Goal: Task Accomplishment & Management: Use online tool/utility

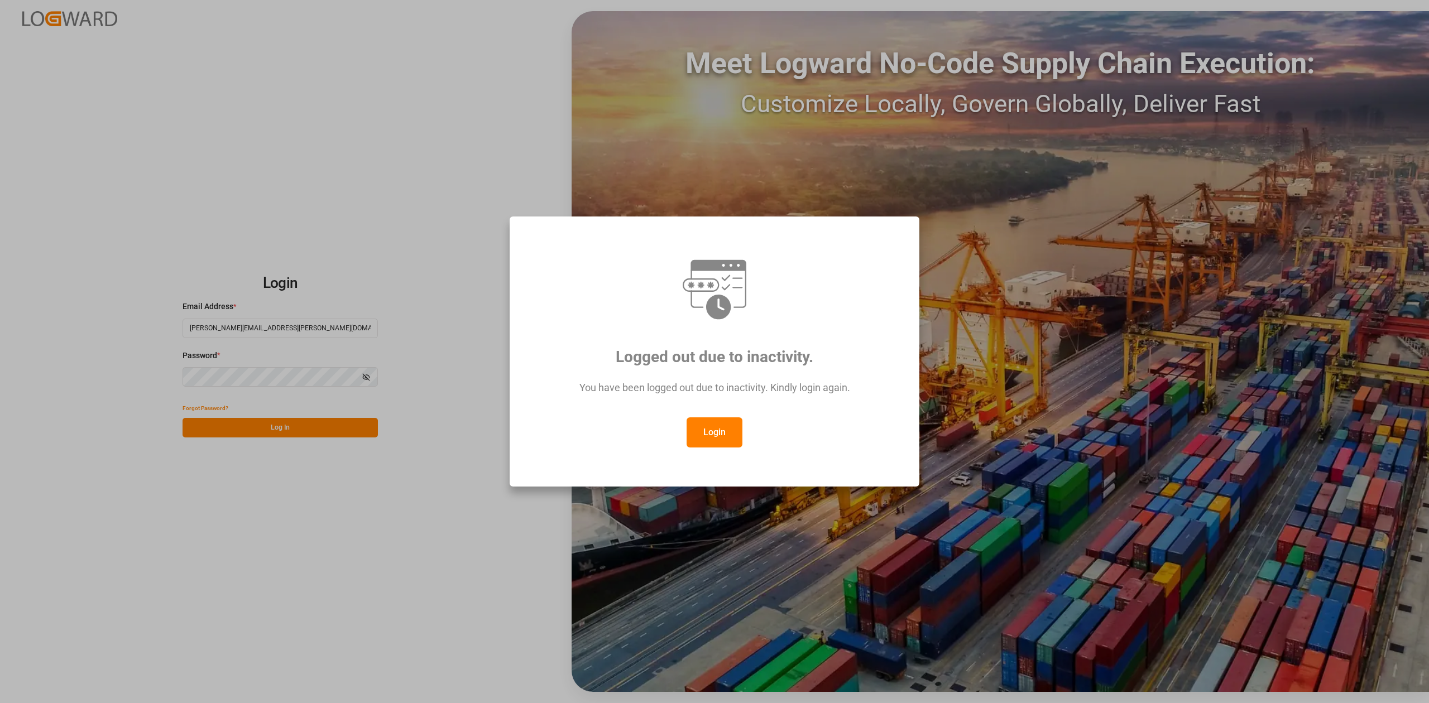
click at [706, 444] on button "Login" at bounding box center [714, 432] width 56 height 30
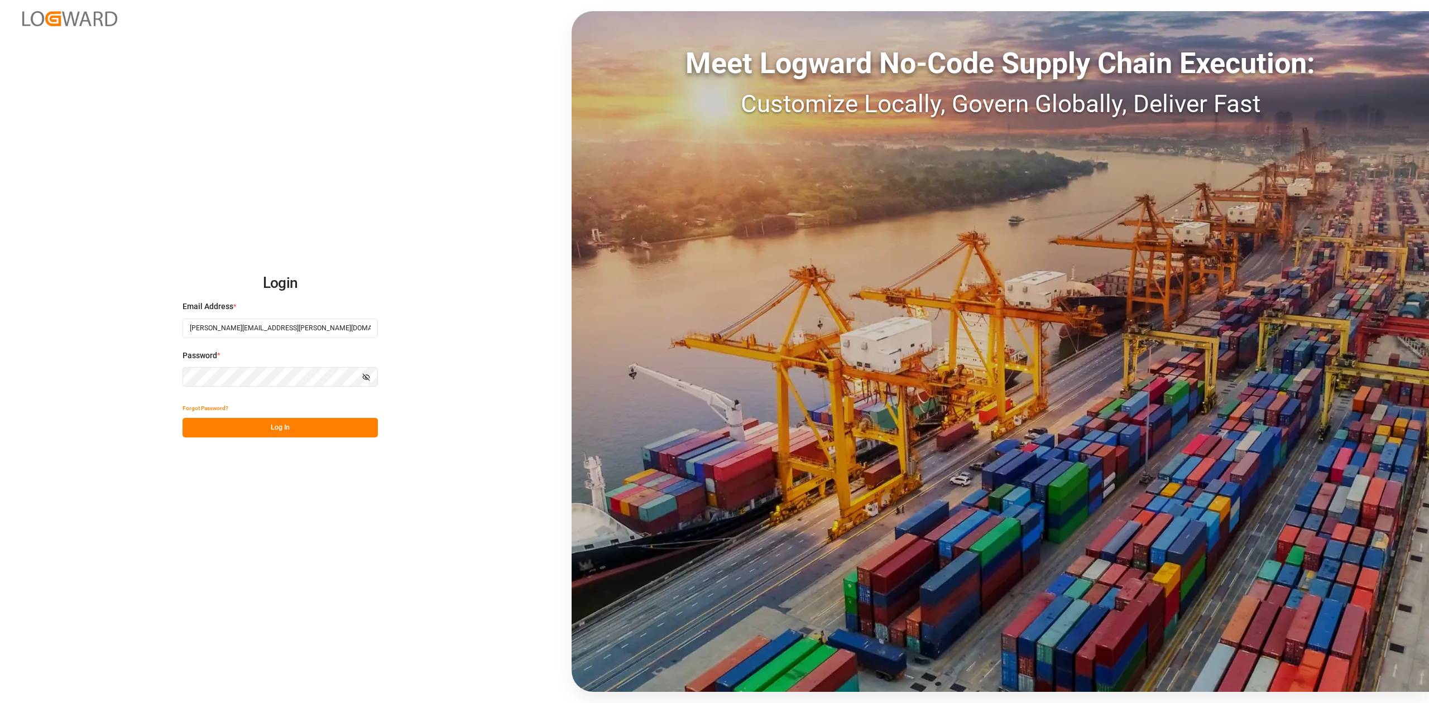
click at [301, 422] on button "Log In" at bounding box center [279, 428] width 195 height 20
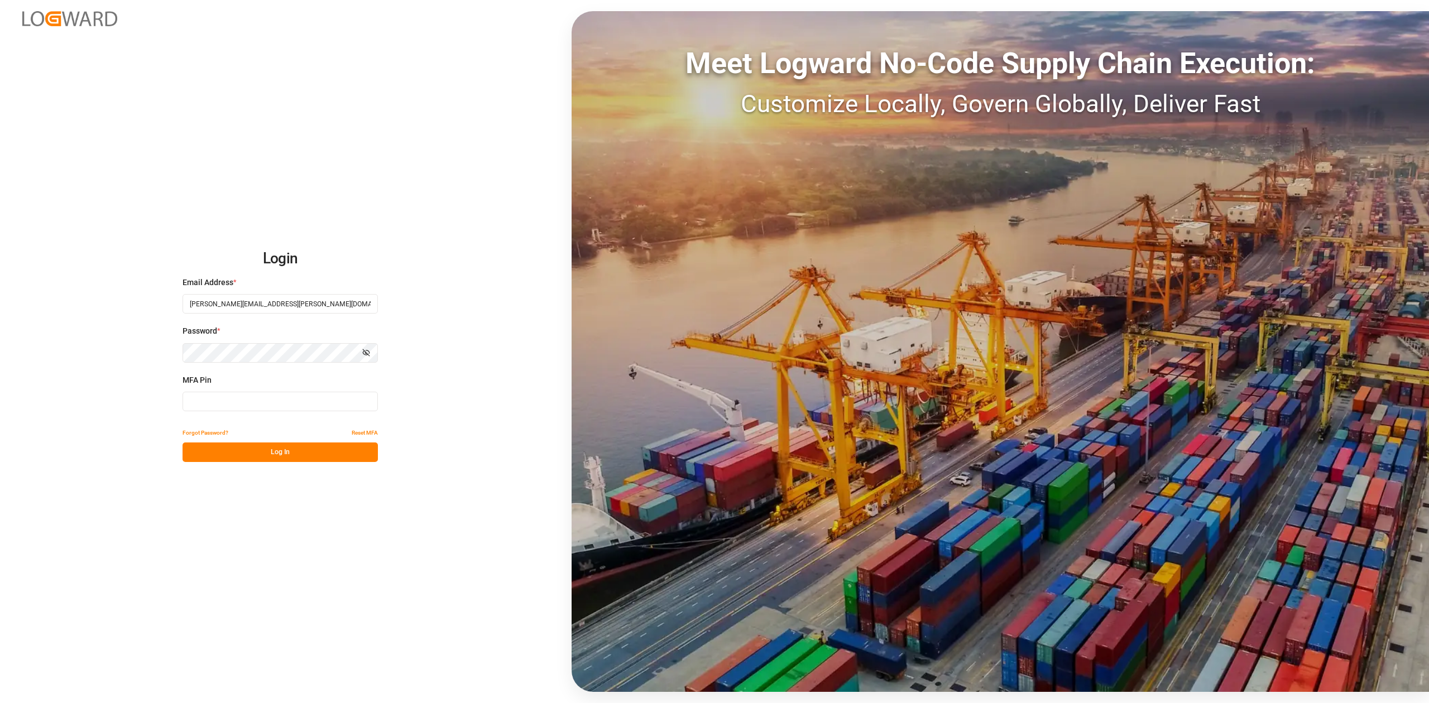
click at [228, 402] on input at bounding box center [279, 402] width 195 height 20
click at [252, 401] on input at bounding box center [279, 402] width 195 height 20
type input "9"
type input "322643"
click at [304, 458] on button "Log In" at bounding box center [279, 453] width 195 height 20
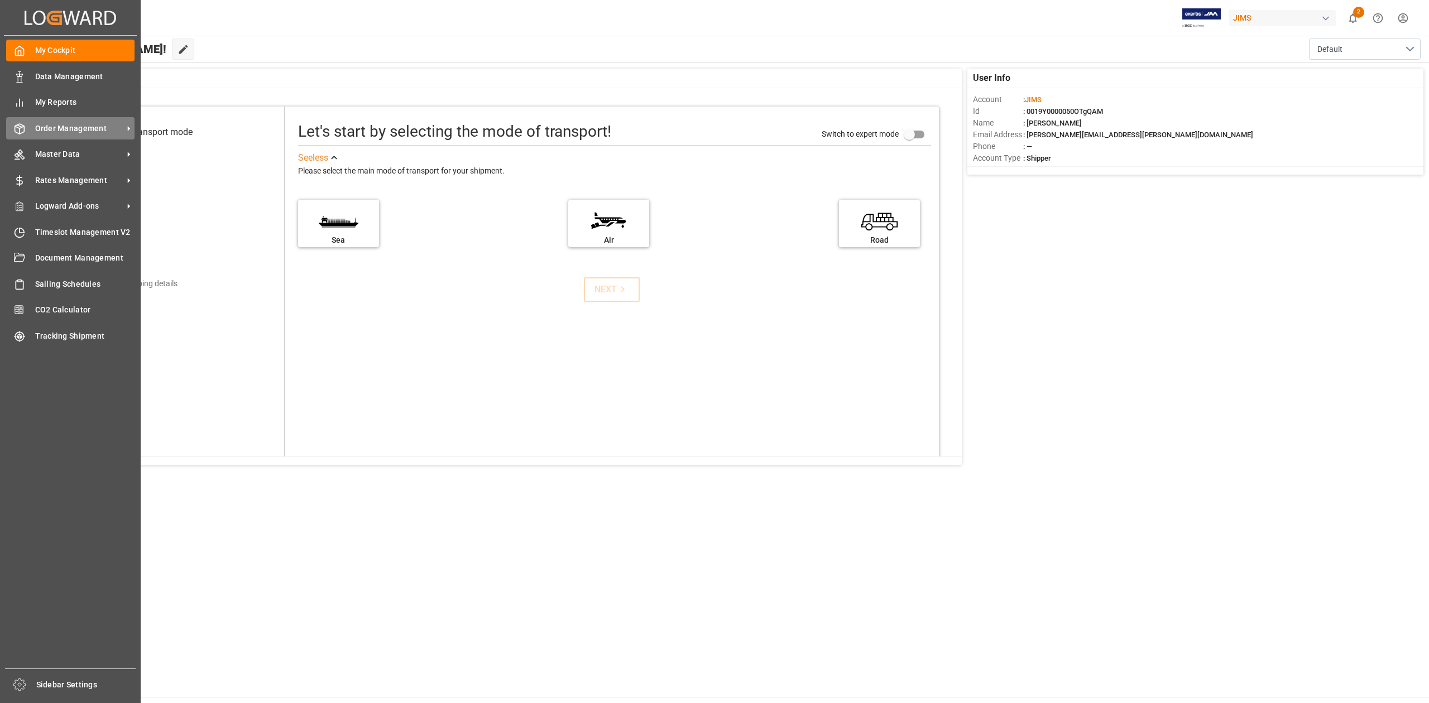
click at [88, 126] on span "Order Management" at bounding box center [79, 129] width 88 height 12
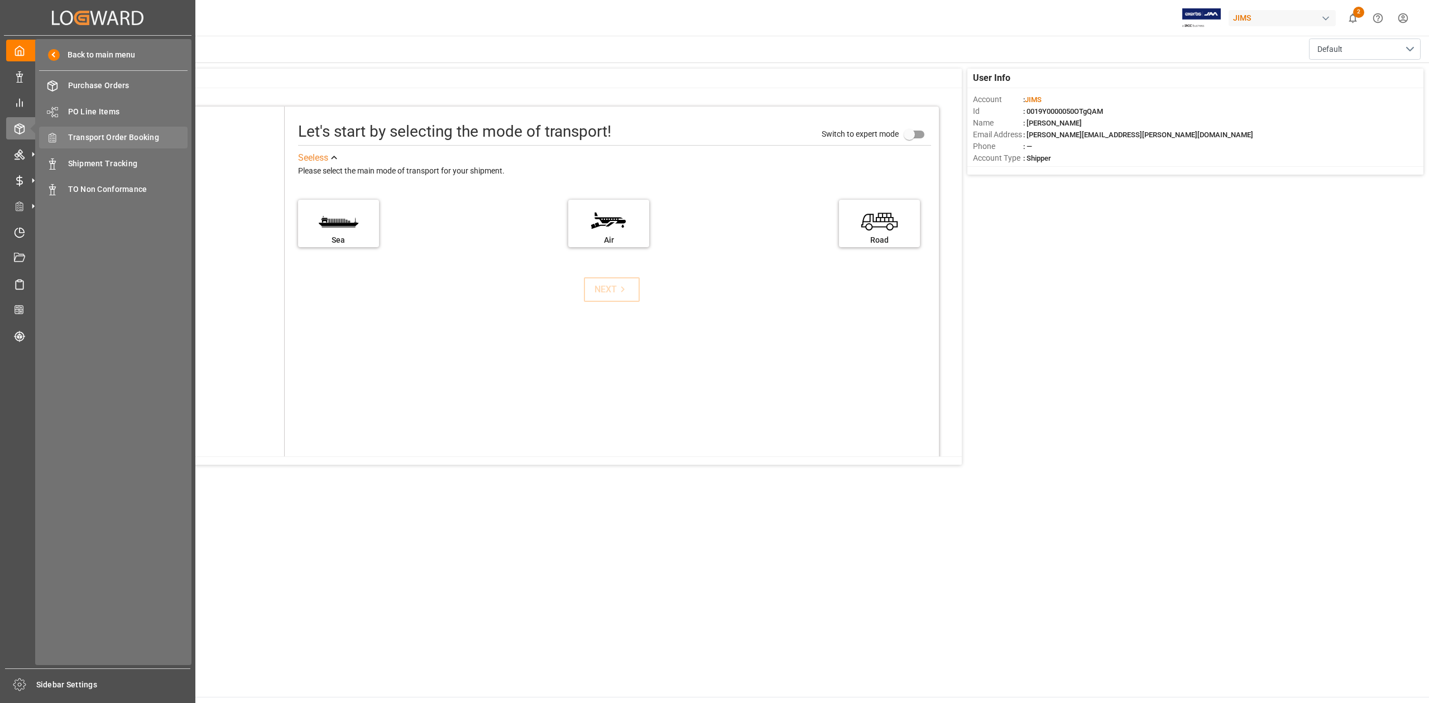
click at [151, 137] on span "Transport Order Booking" at bounding box center [128, 138] width 120 height 12
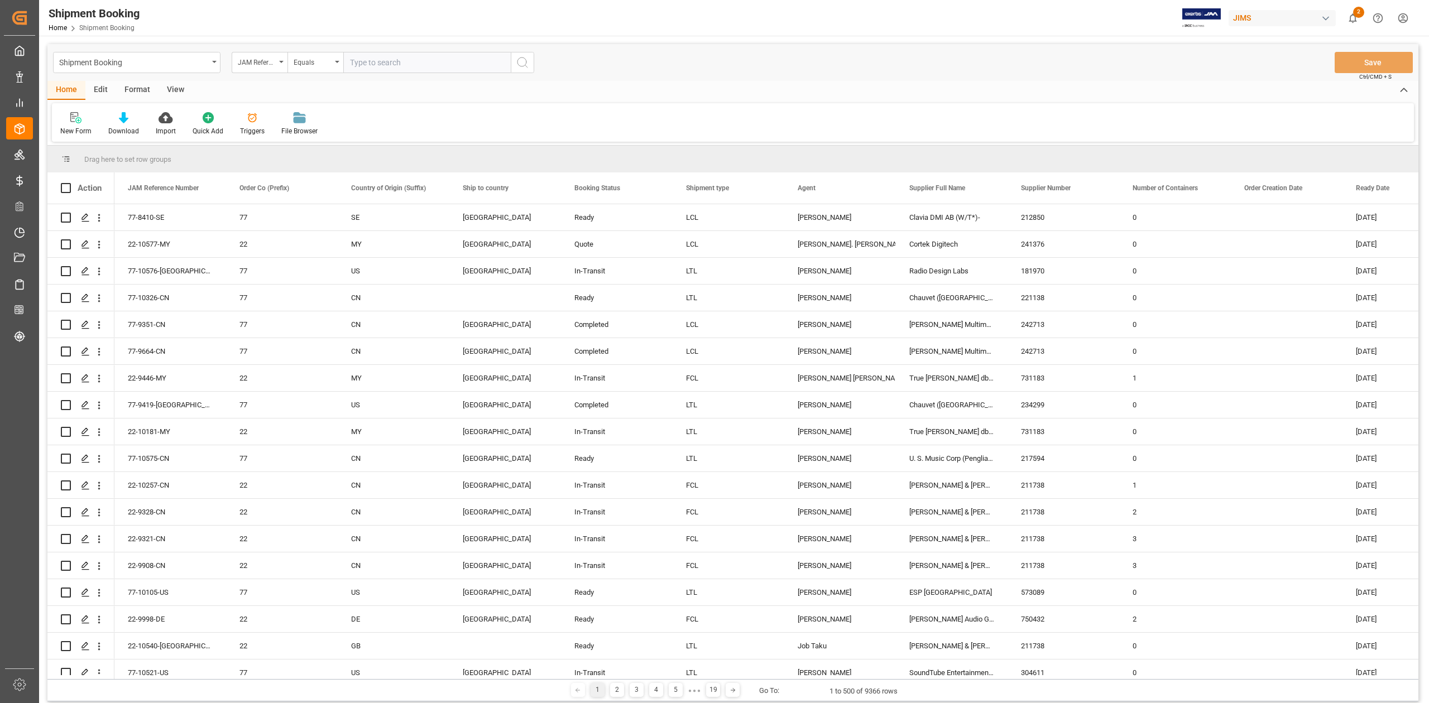
click at [387, 65] on input "text" at bounding box center [426, 62] width 167 height 21
type input "77-10561-DE"
click at [517, 63] on icon "search button" at bounding box center [522, 62] width 13 height 13
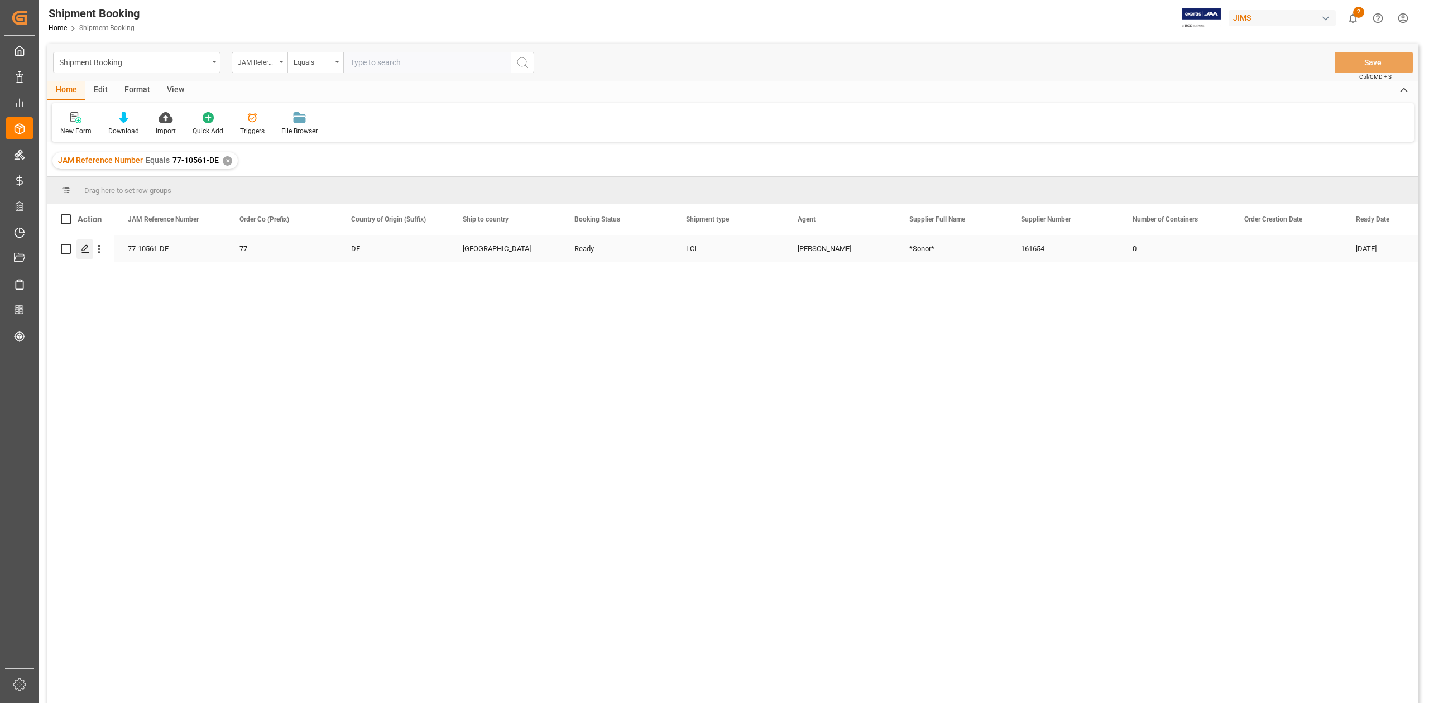
click at [83, 251] on icon "Press SPACE to select this row." at bounding box center [85, 248] width 9 height 9
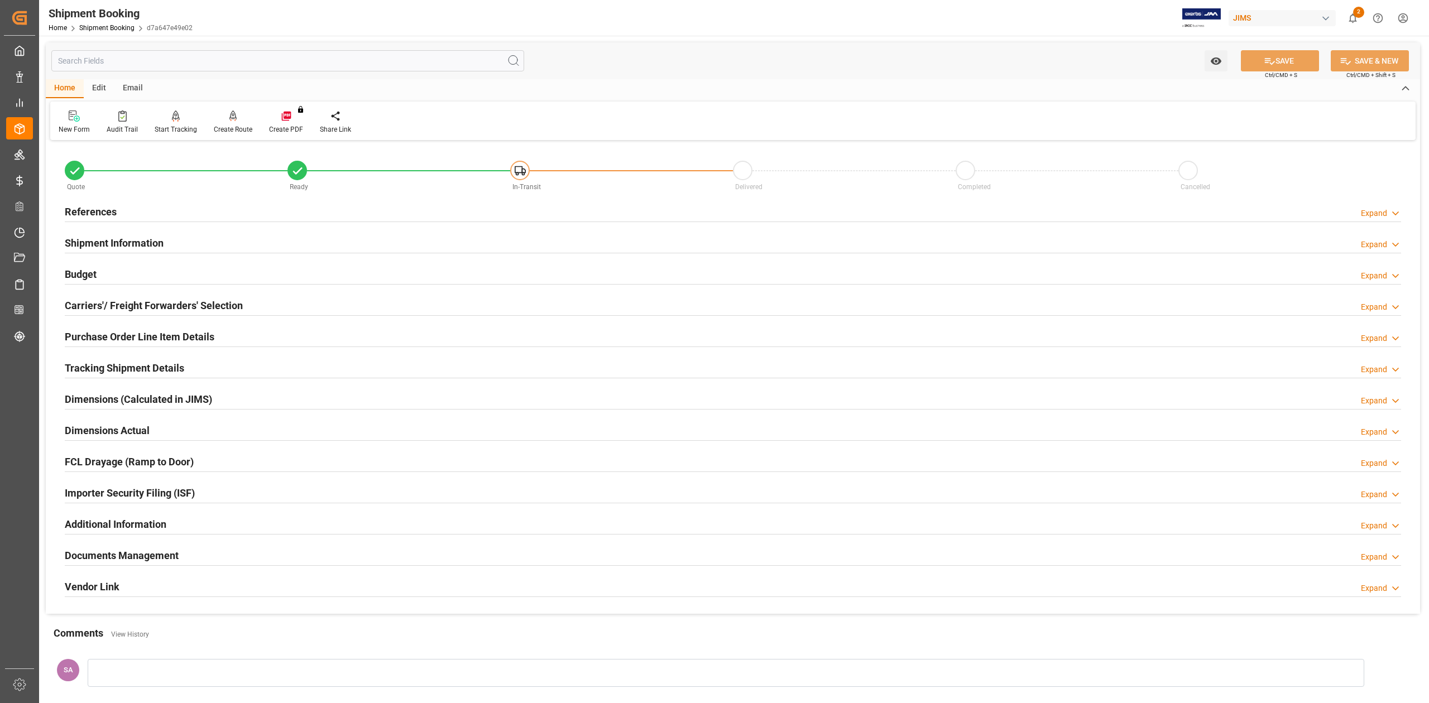
click at [84, 277] on h2 "Budget" at bounding box center [81, 274] width 32 height 15
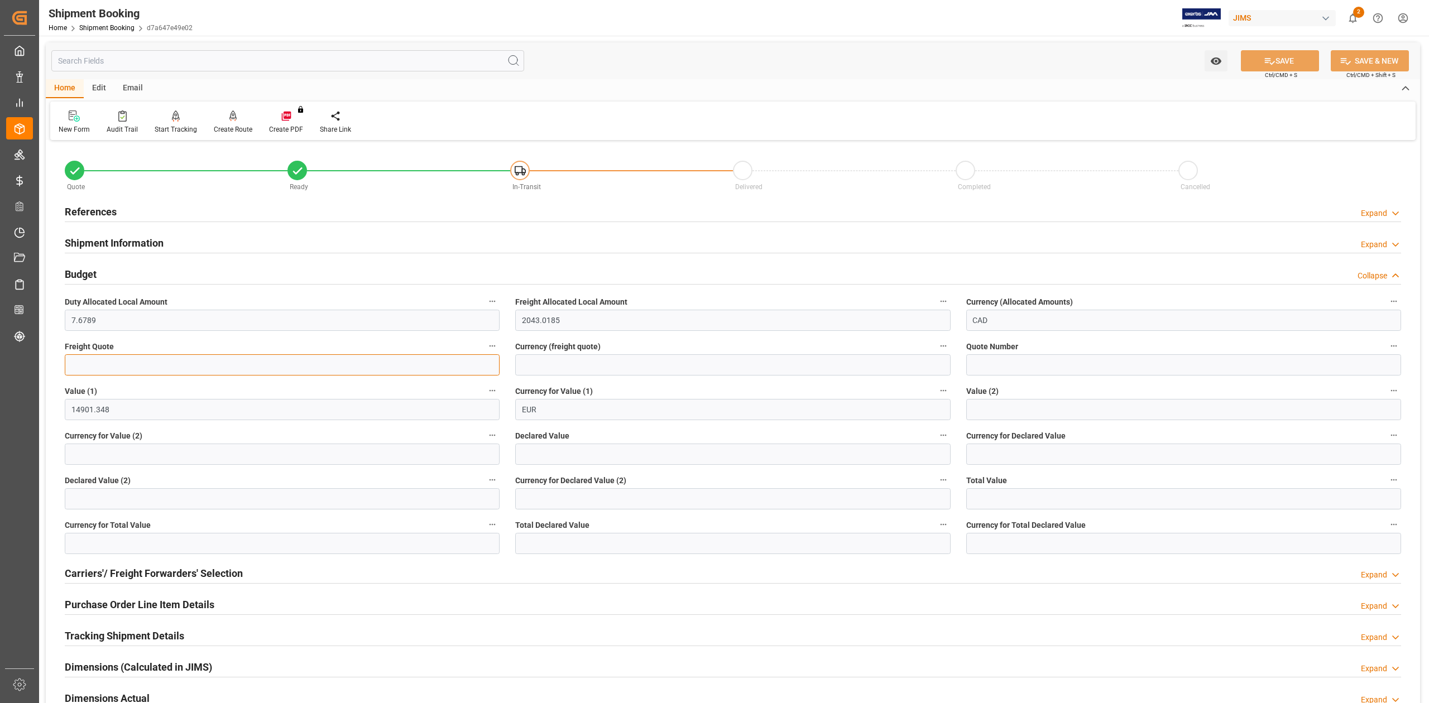
click at [135, 362] on input "text" at bounding box center [282, 364] width 435 height 21
type input "1500"
click at [544, 367] on input at bounding box center [732, 364] width 435 height 21
type input "USD"
click at [1301, 61] on button "SAVE" at bounding box center [1279, 60] width 78 height 21
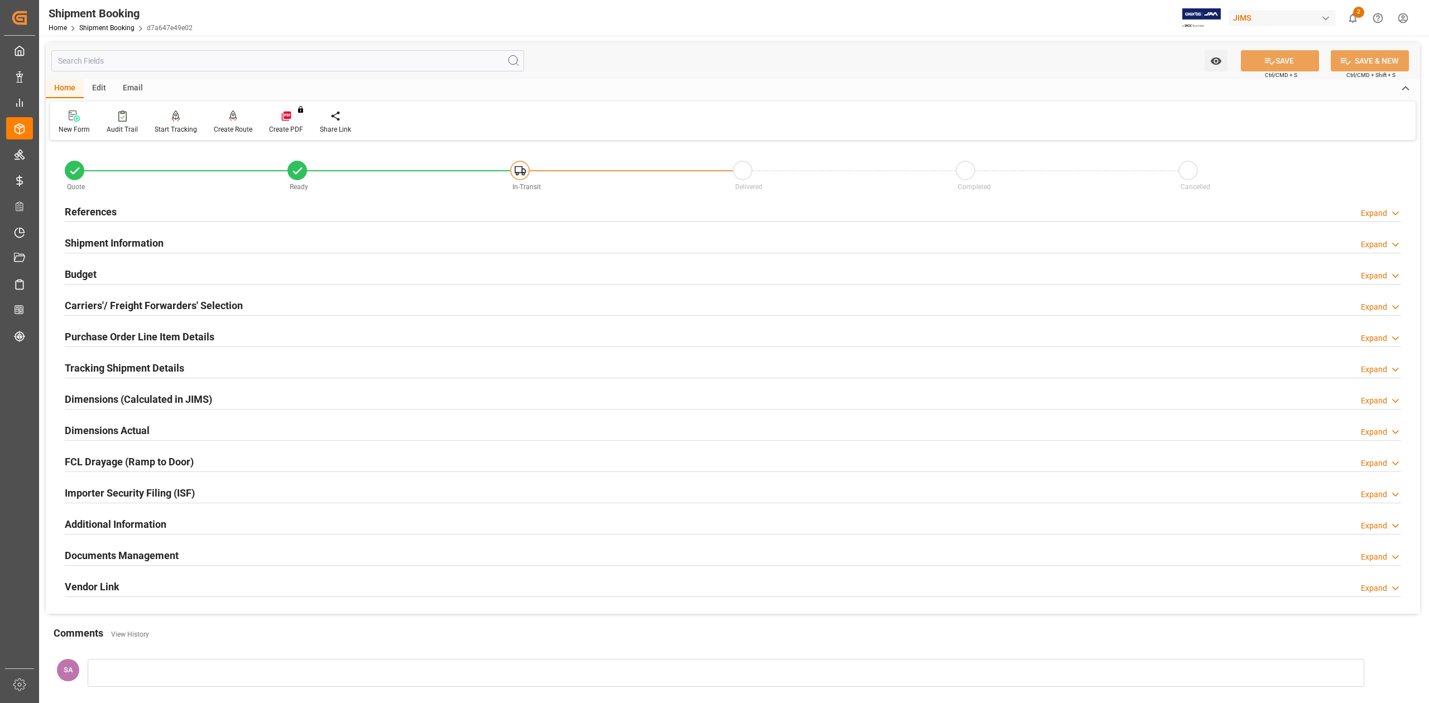
click at [81, 273] on h2 "Budget" at bounding box center [81, 274] width 32 height 15
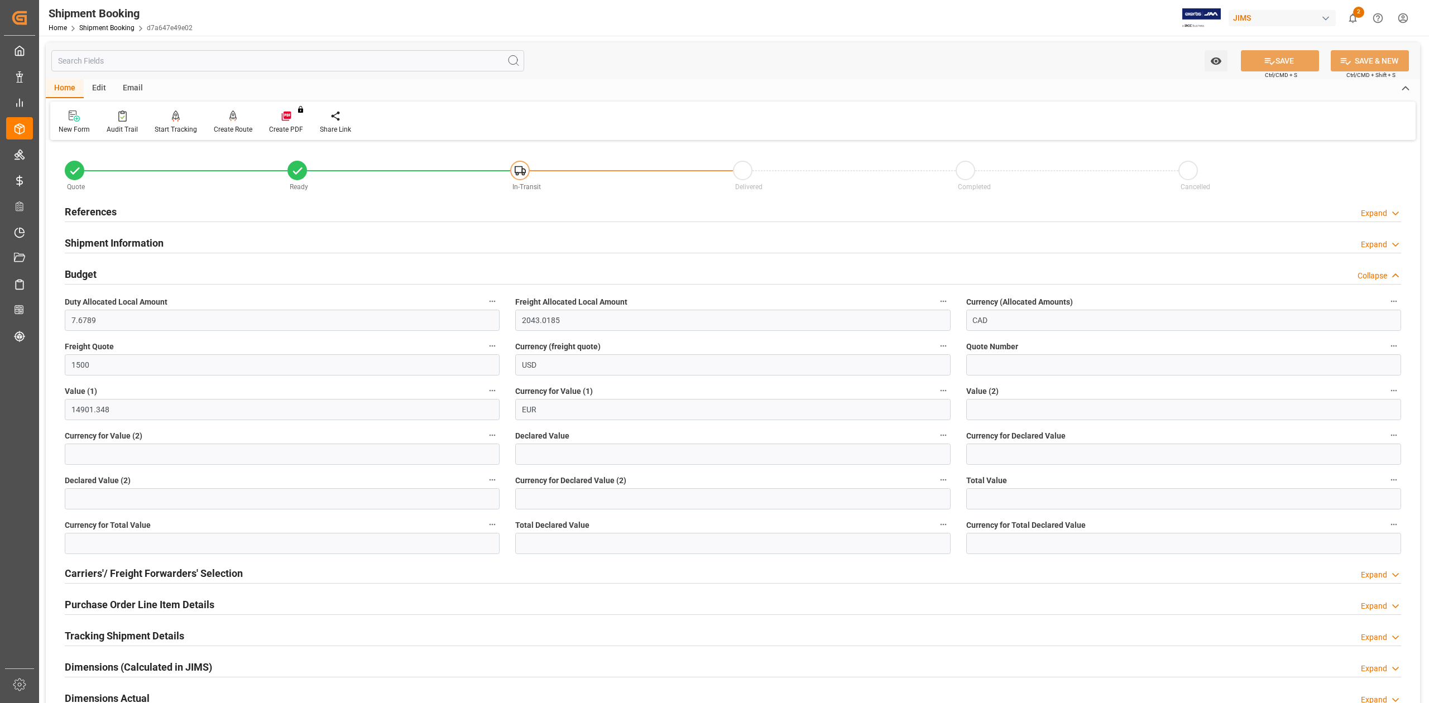
click at [81, 273] on h2 "Budget" at bounding box center [81, 274] width 32 height 15
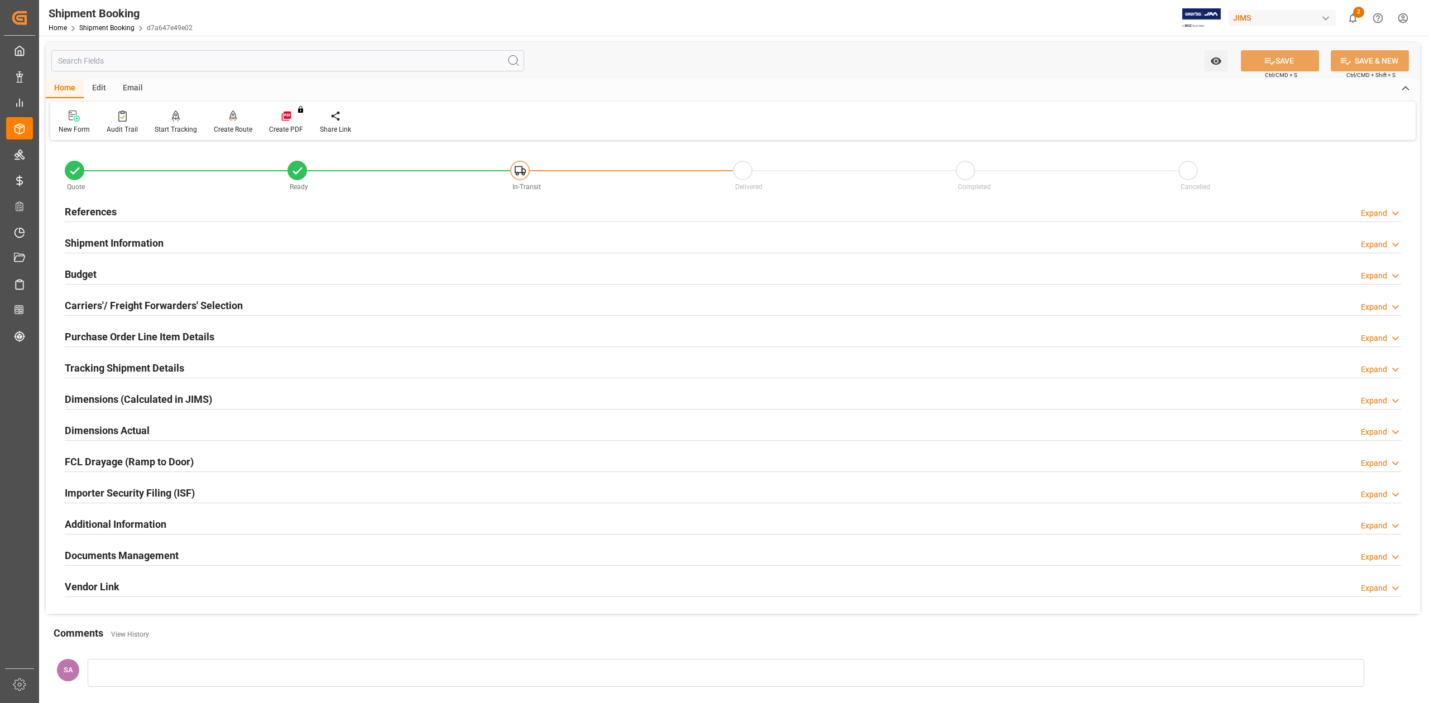
click at [76, 215] on h2 "References" at bounding box center [91, 211] width 52 height 15
